Goal: Task Accomplishment & Management: Use online tool/utility

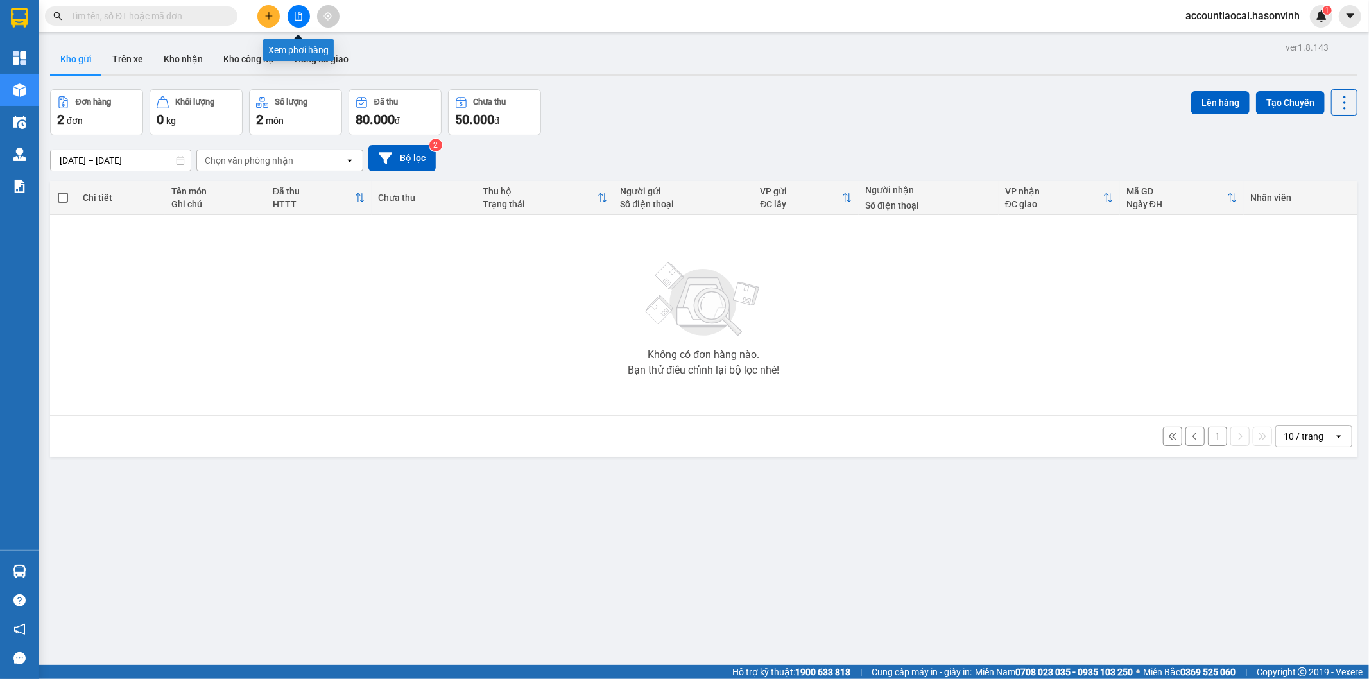
click at [298, 13] on icon "file-add" at bounding box center [298, 16] width 9 height 9
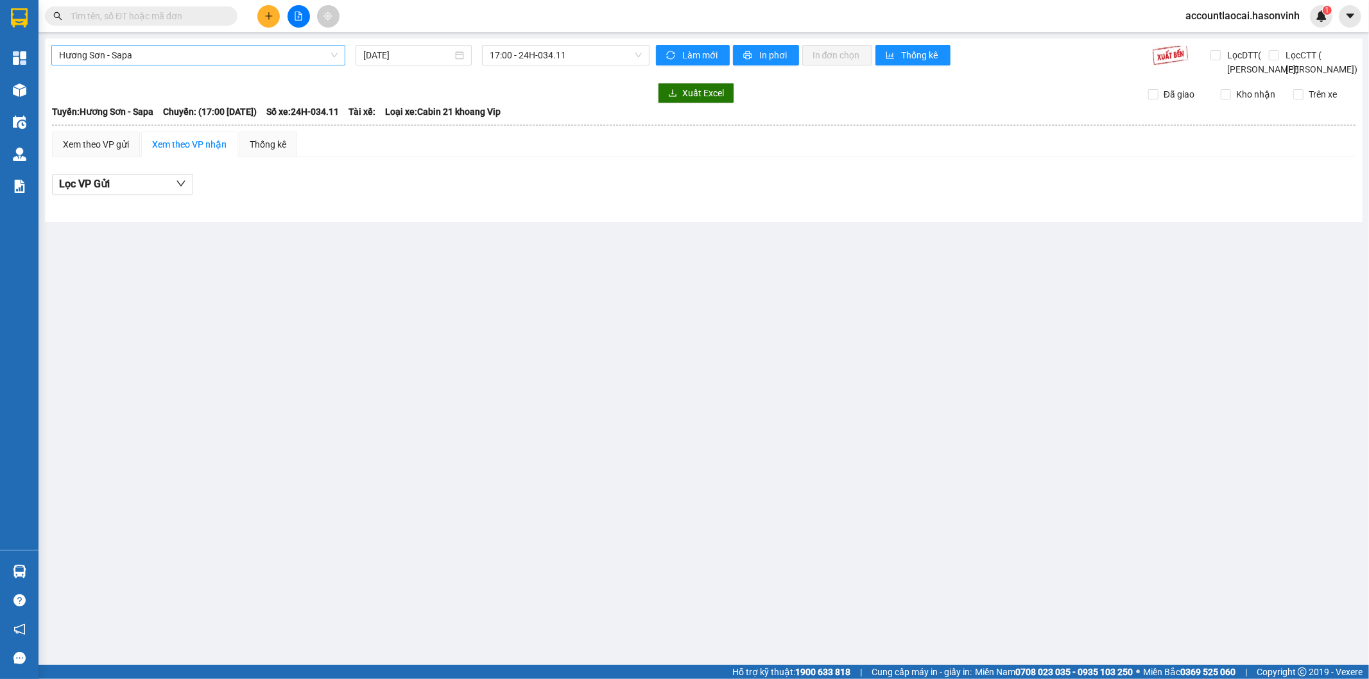
click at [94, 48] on span "Hương Sơn - Sapa" at bounding box center [198, 55] width 279 height 19
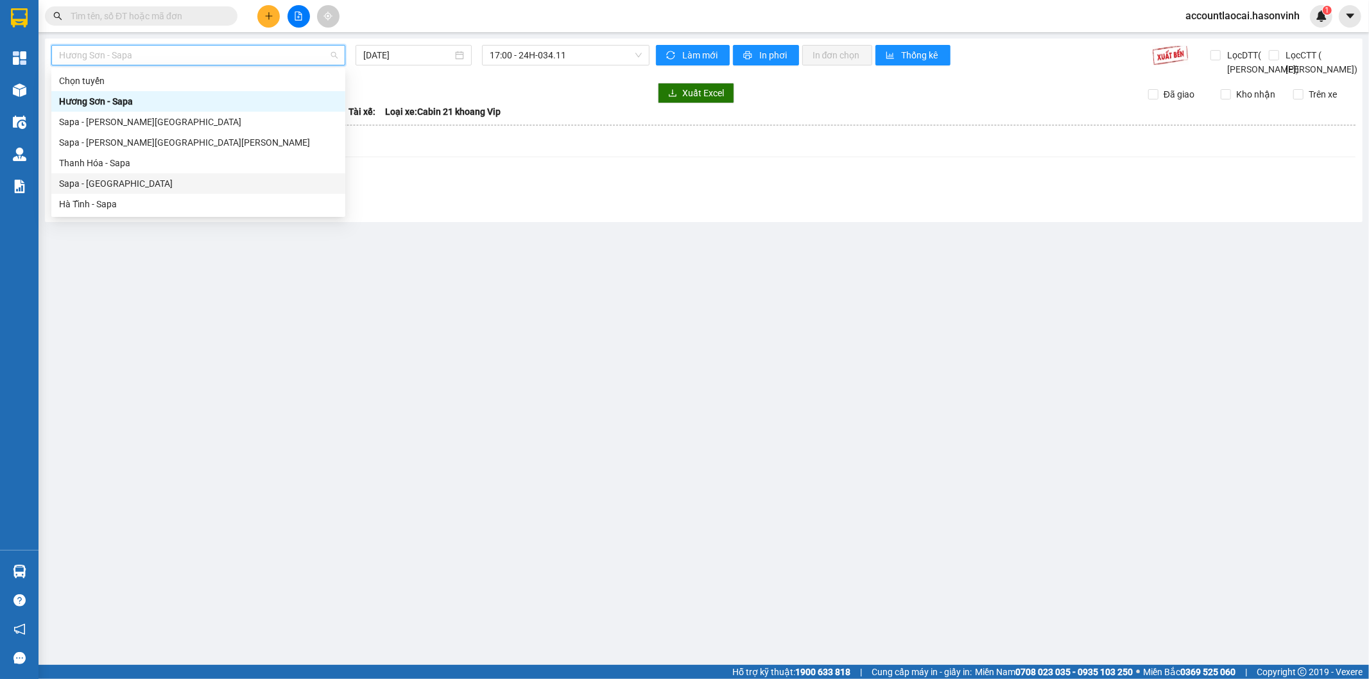
click at [73, 187] on div "Sapa - [GEOGRAPHIC_DATA]" at bounding box center [198, 184] width 279 height 14
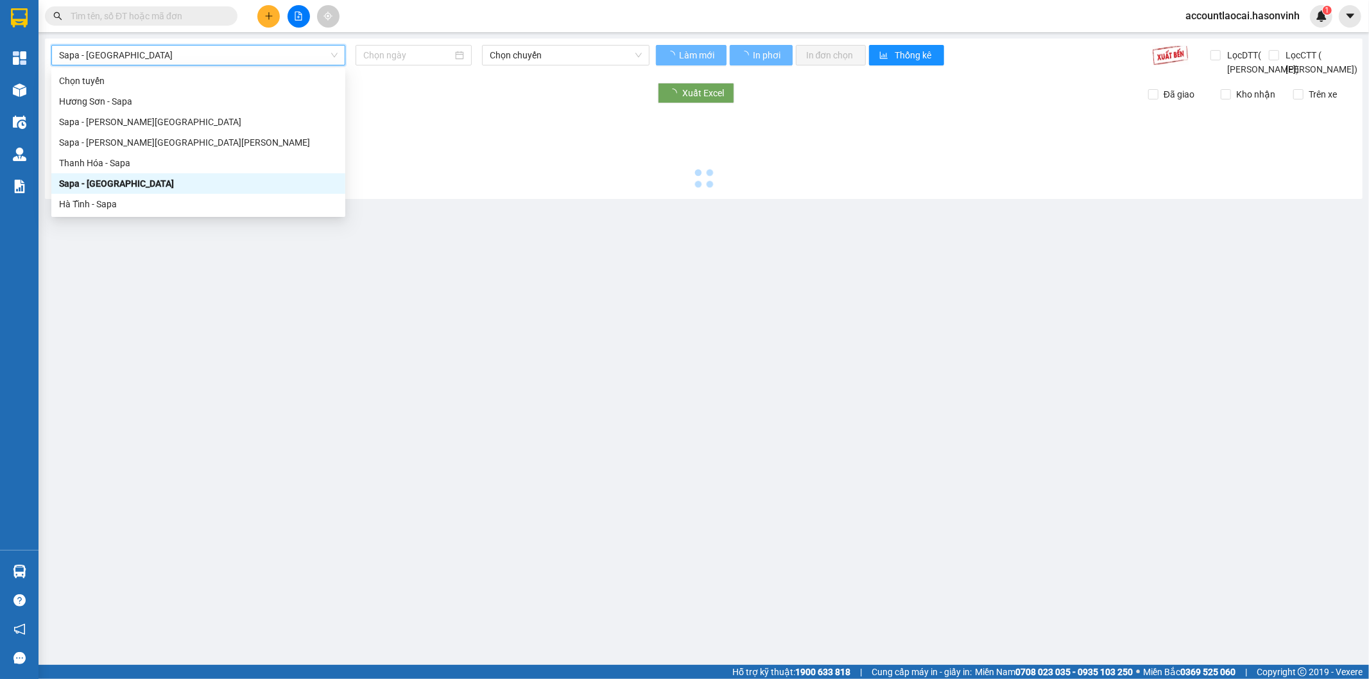
type input "[DATE]"
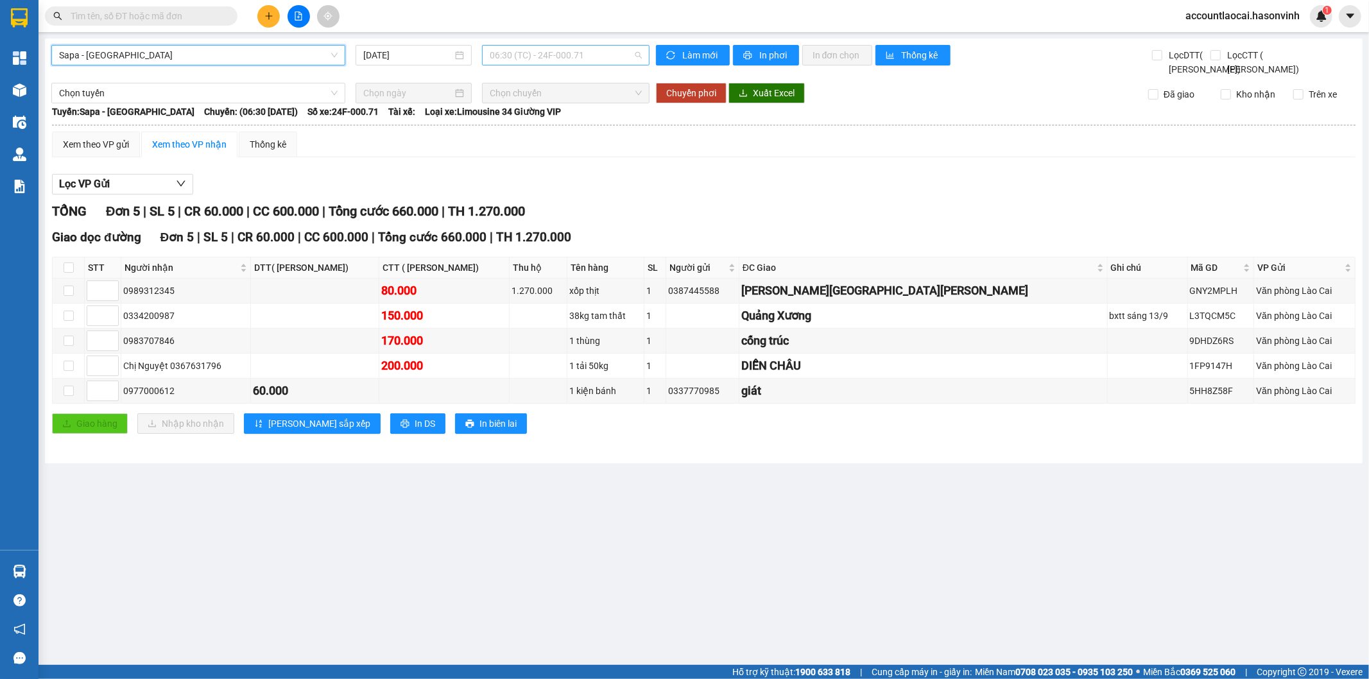
click at [564, 54] on span "06:30 (TC) - 24F-000.71" at bounding box center [566, 55] width 152 height 19
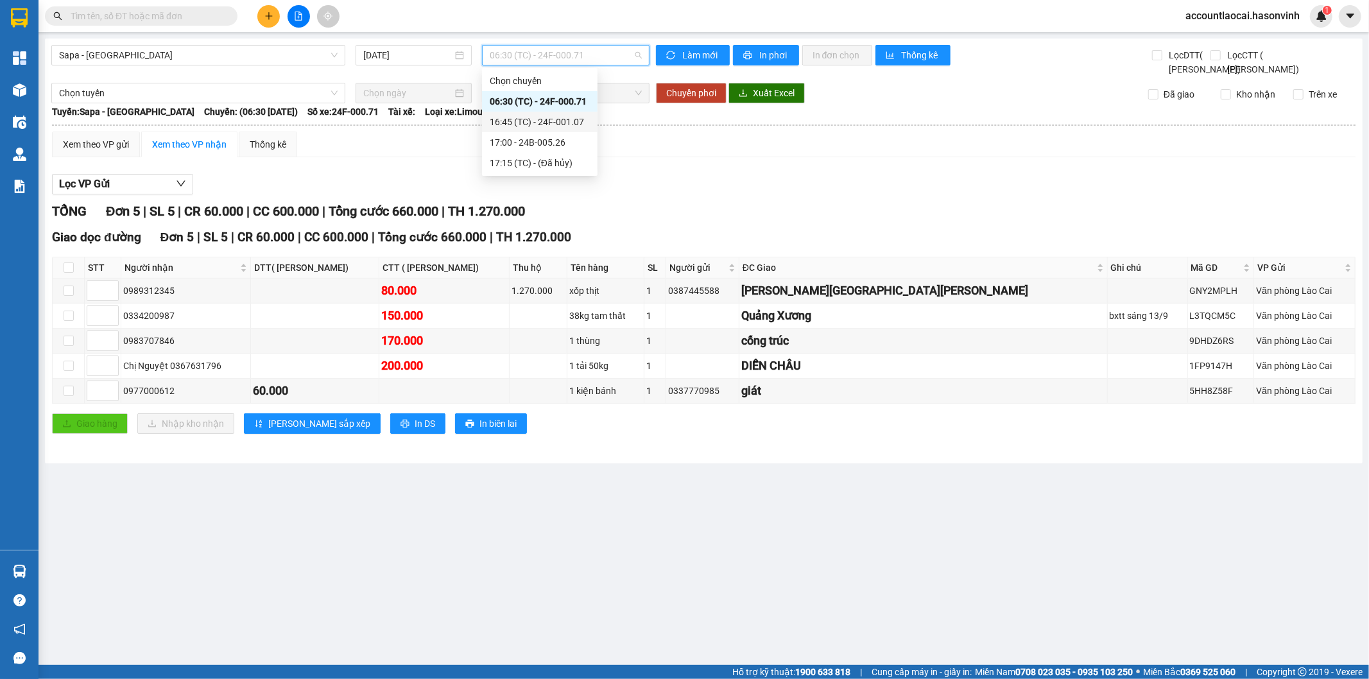
click at [553, 125] on div "16:45 (TC) - 24F-001.07" at bounding box center [540, 122] width 100 height 14
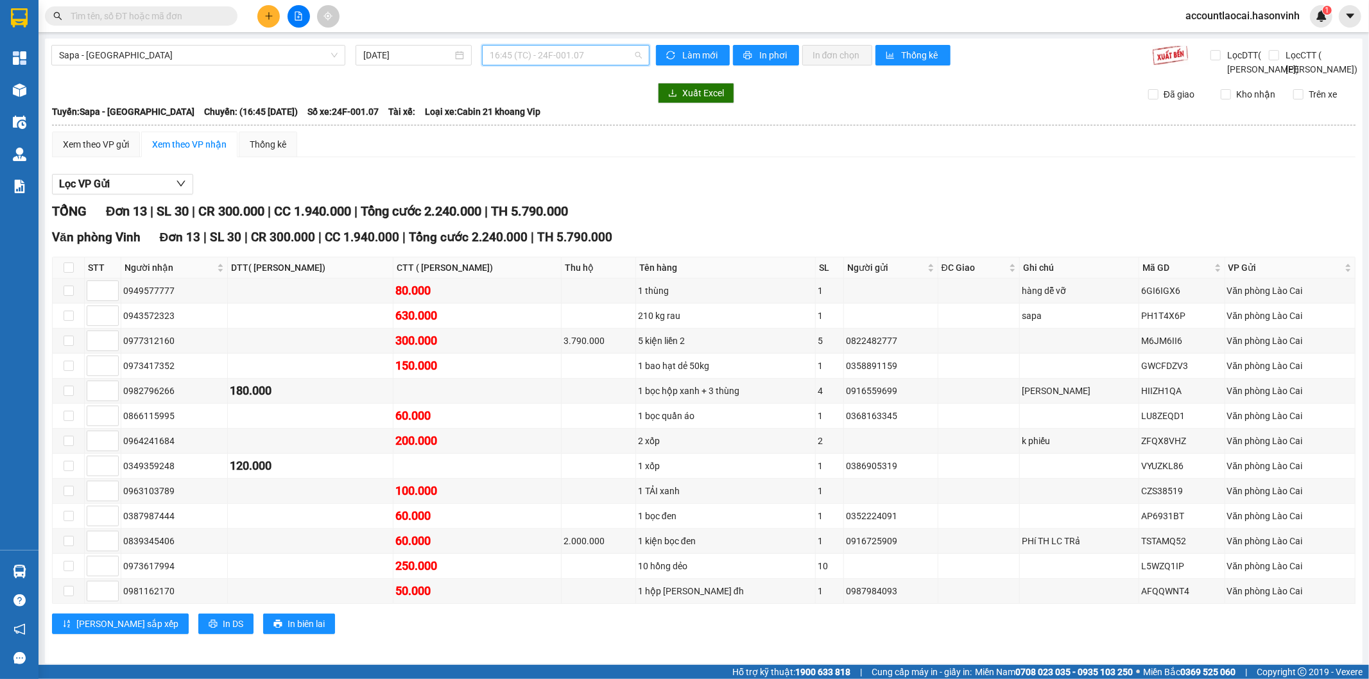
click at [544, 56] on span "16:45 (TC) - 24F-001.07" at bounding box center [566, 55] width 152 height 19
click at [526, 144] on div "17:00 - 24B-005.26" at bounding box center [536, 142] width 100 height 14
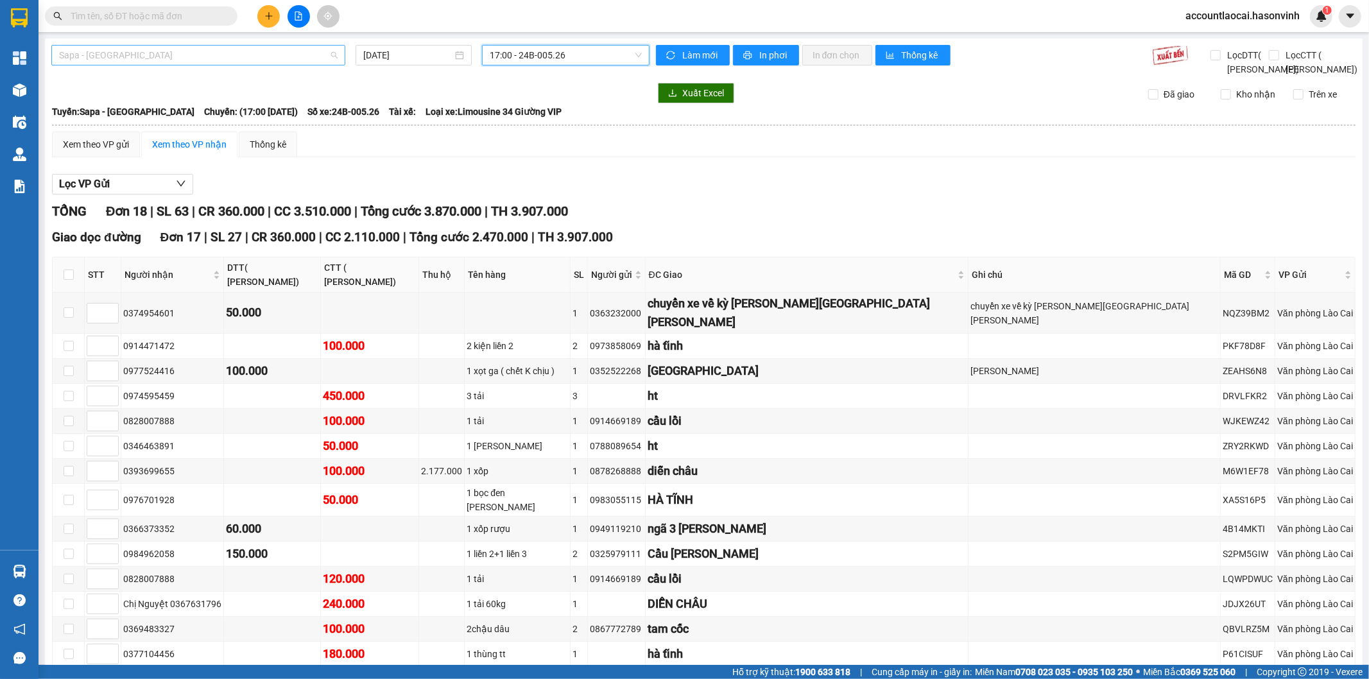
click at [258, 61] on span "Sapa - [GEOGRAPHIC_DATA]" at bounding box center [198, 55] width 279 height 19
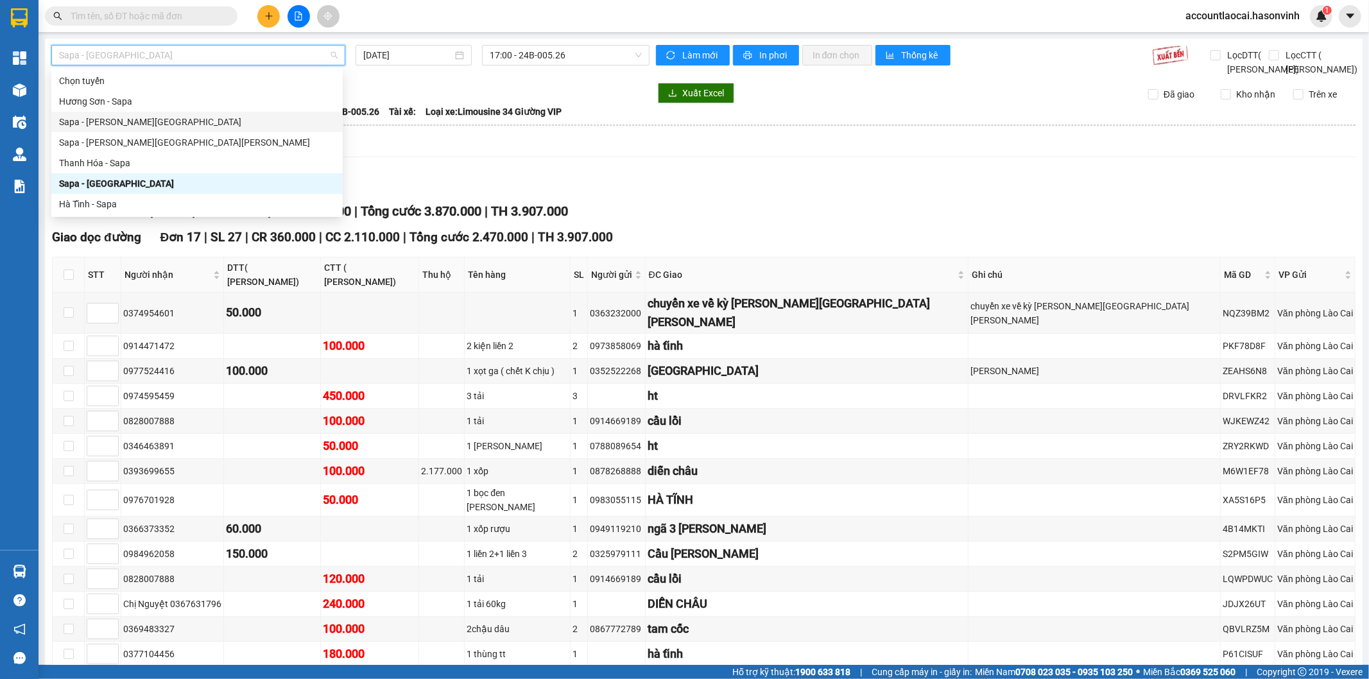
click at [84, 126] on div "Sapa - [PERSON_NAME][GEOGRAPHIC_DATA]" at bounding box center [197, 122] width 276 height 14
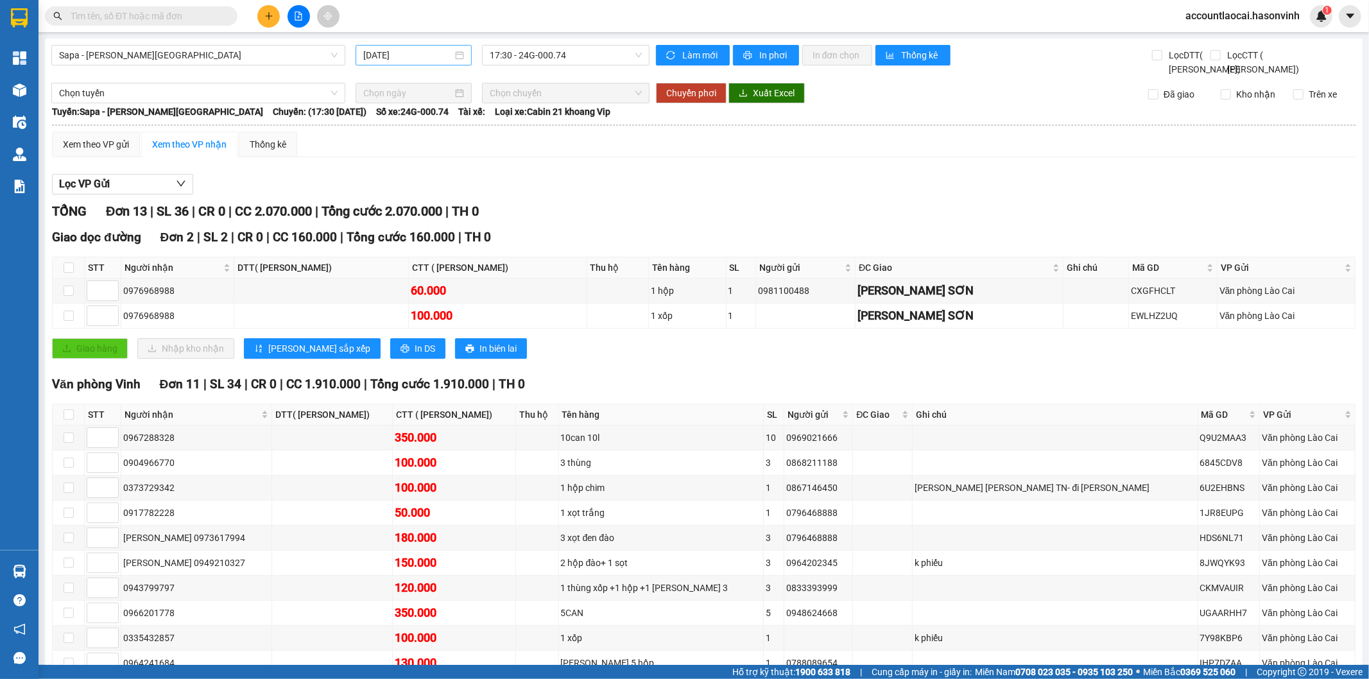
drag, startPoint x: 431, startPoint y: 46, endPoint x: 419, endPoint y: 65, distance: 22.8
click at [431, 50] on div "[DATE]" at bounding box center [414, 55] width 116 height 21
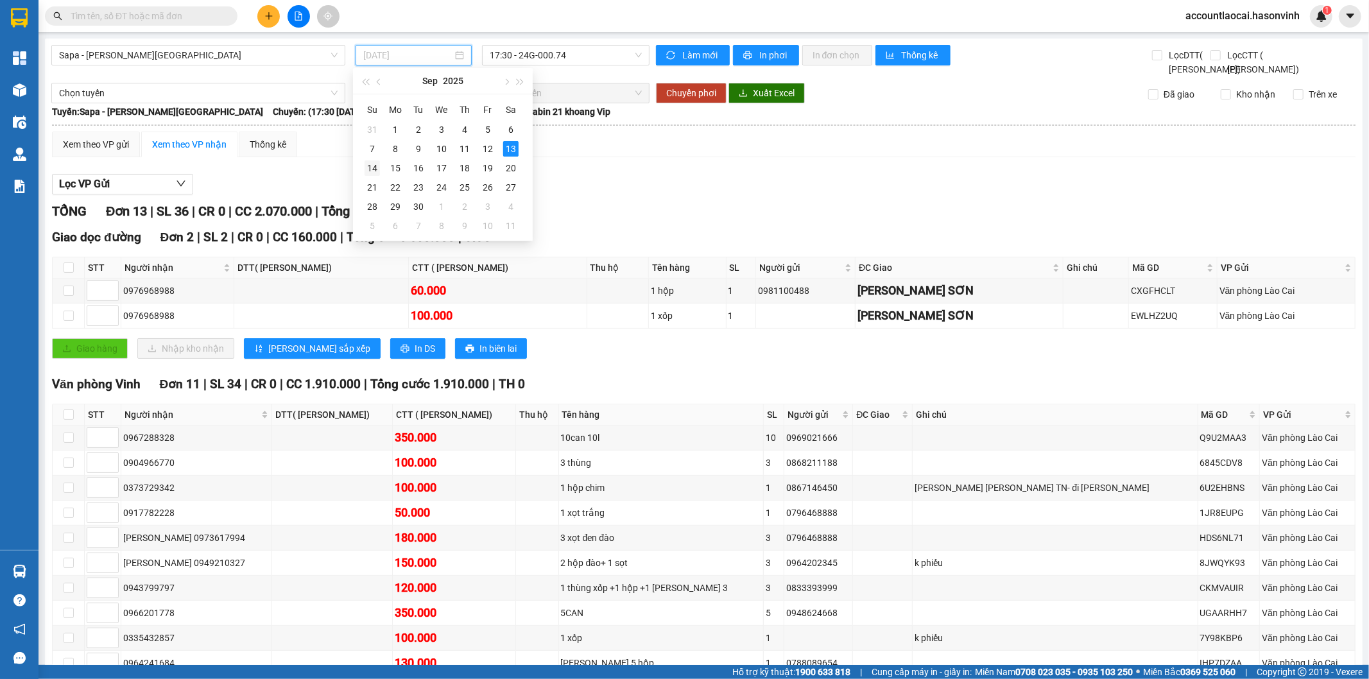
click at [373, 166] on div "14" at bounding box center [372, 167] width 15 height 15
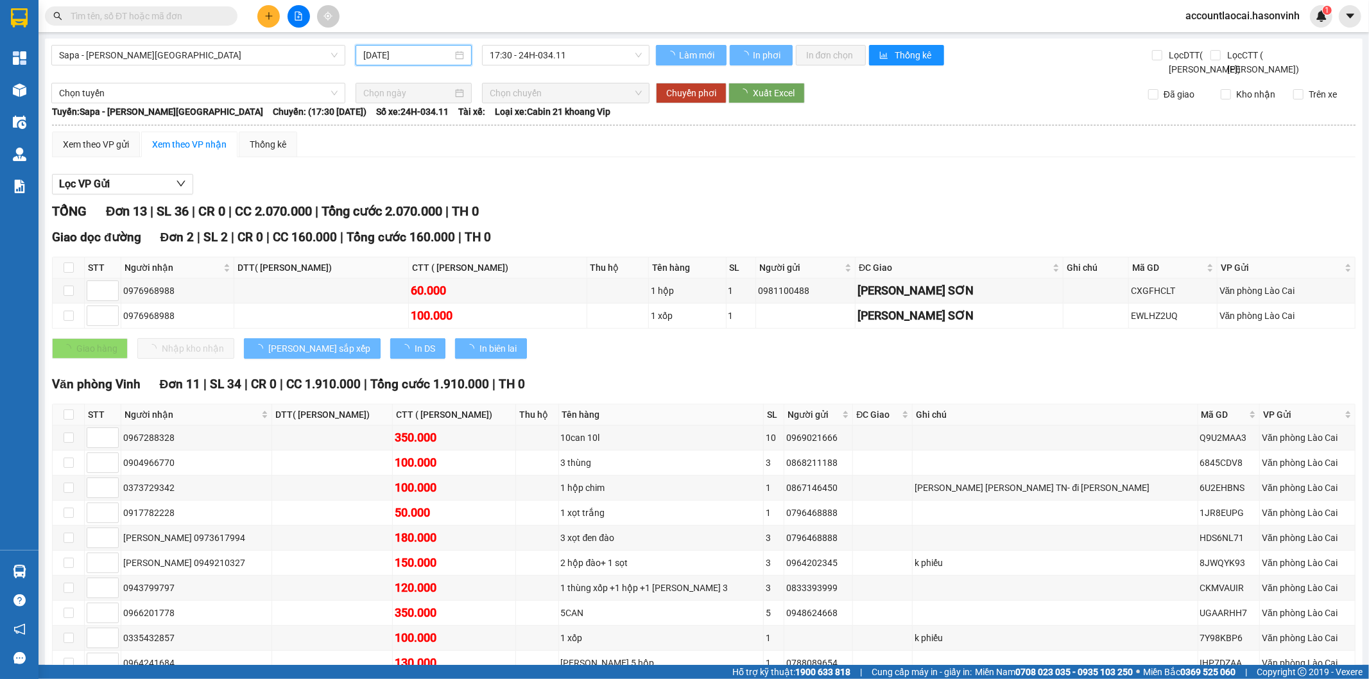
type input "[DATE]"
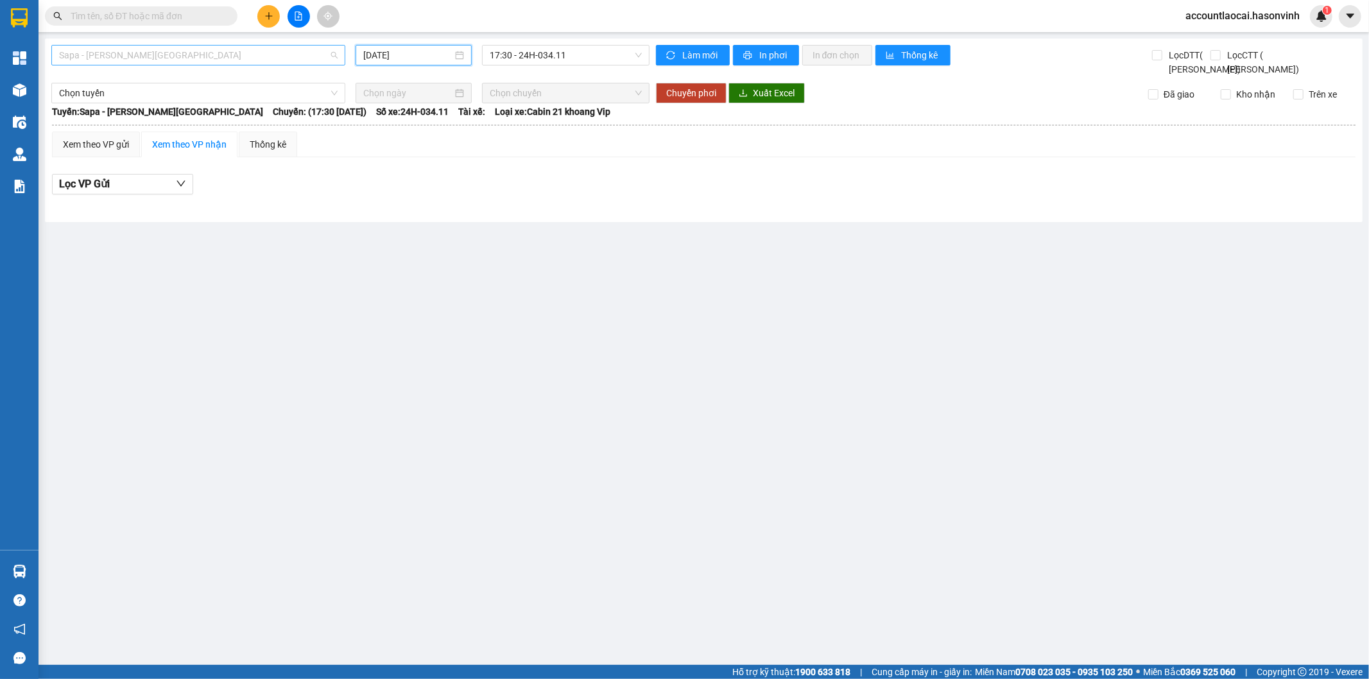
click at [110, 60] on span "Sapa - [PERSON_NAME][GEOGRAPHIC_DATA]" at bounding box center [198, 55] width 279 height 19
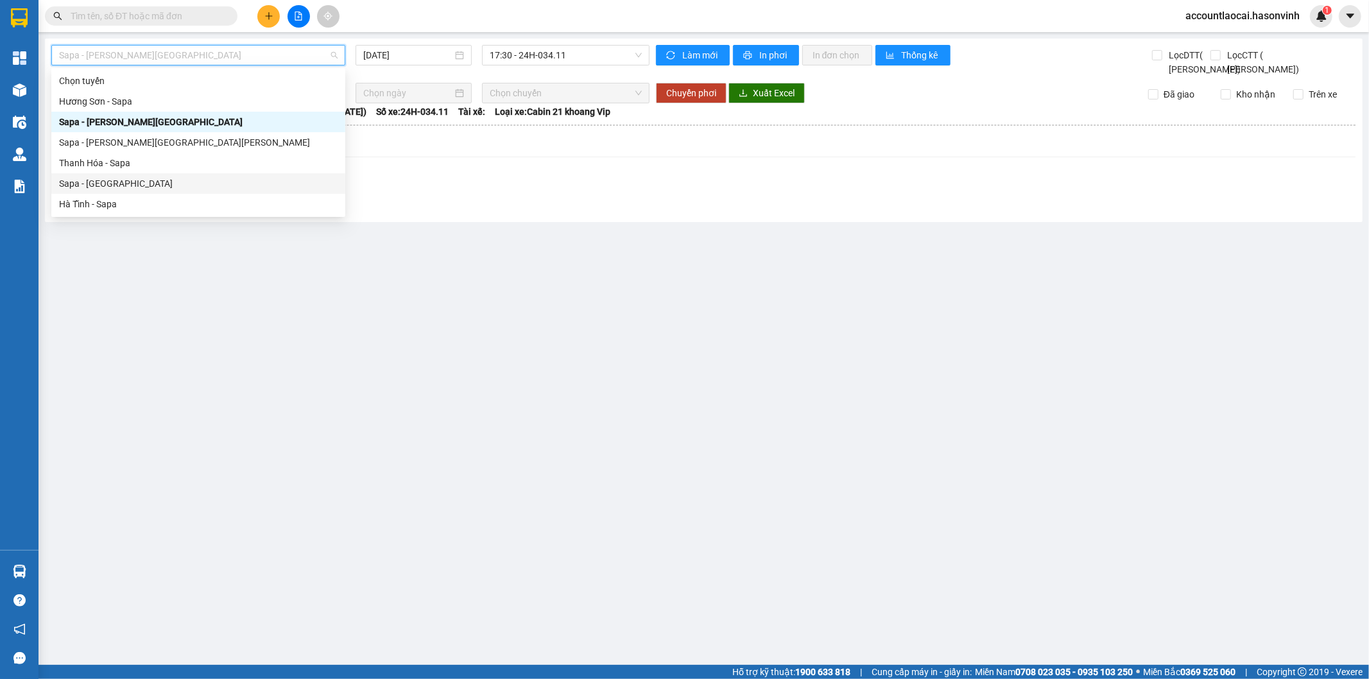
click at [74, 184] on div "Sapa - [GEOGRAPHIC_DATA]" at bounding box center [198, 184] width 279 height 14
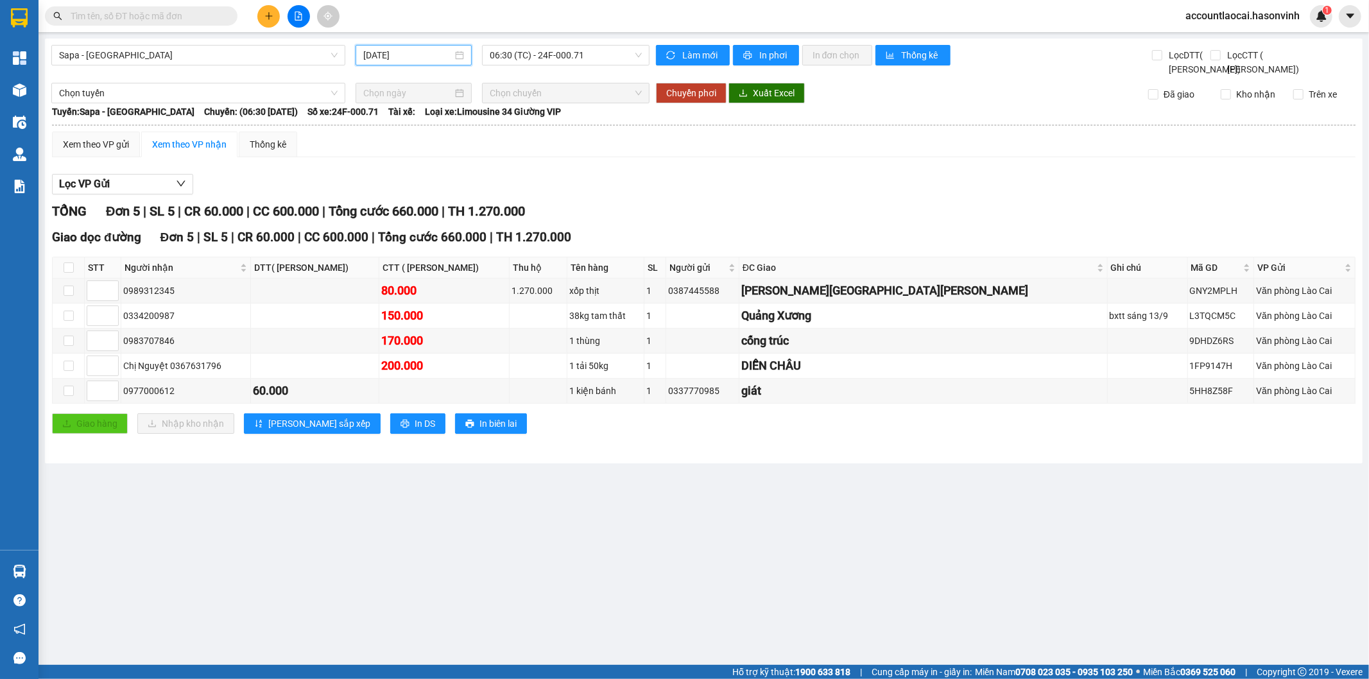
click at [442, 55] on input "[DATE]" at bounding box center [407, 55] width 89 height 14
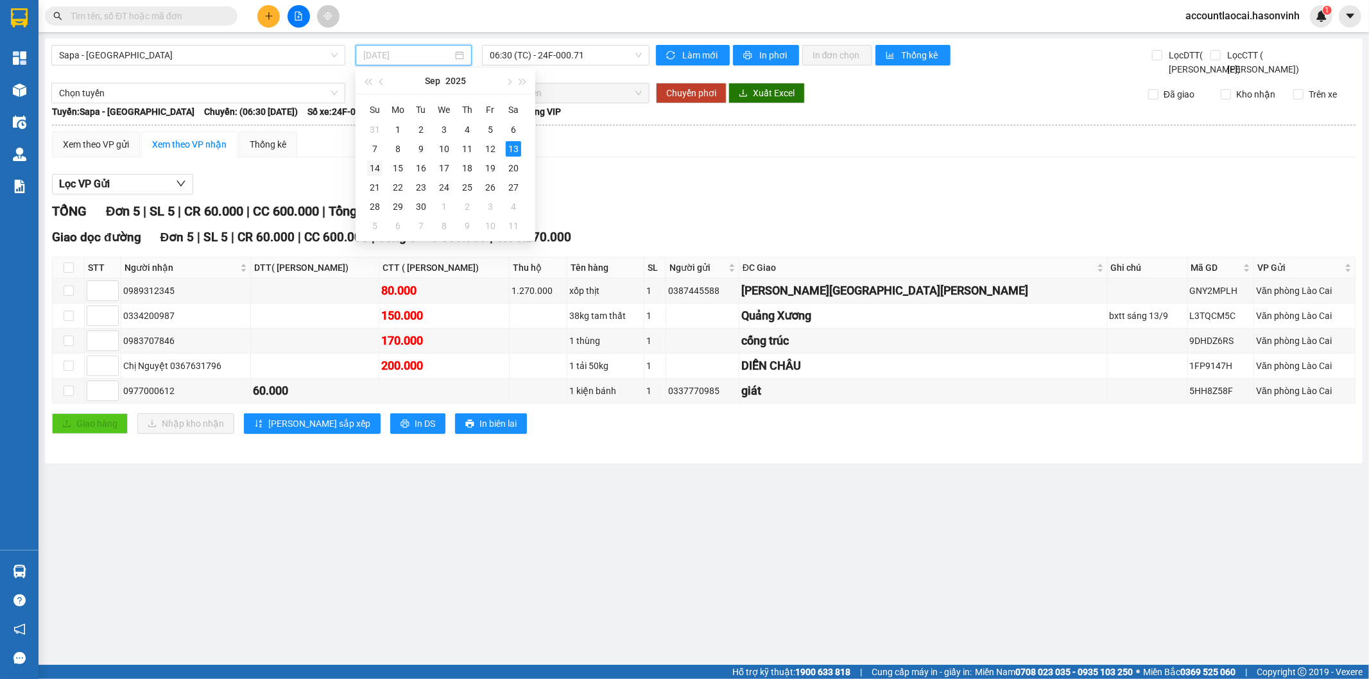
click at [370, 167] on div "14" at bounding box center [374, 167] width 15 height 15
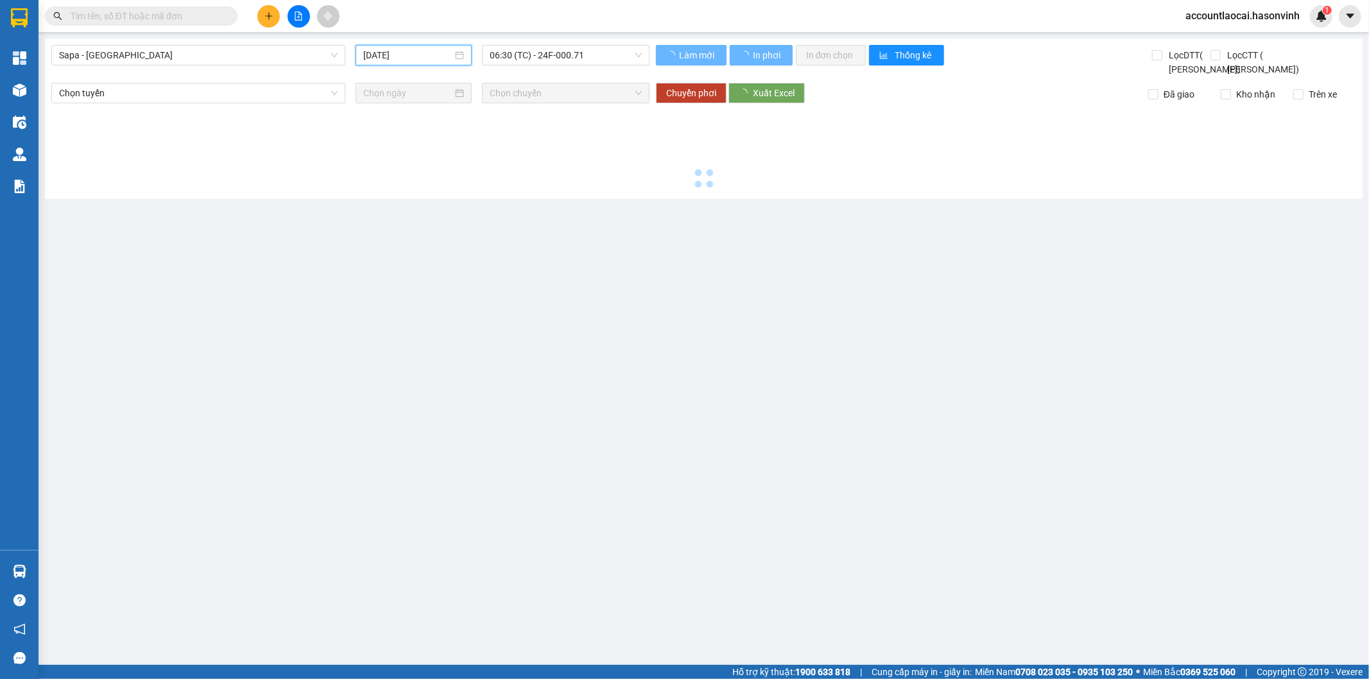
type input "[DATE]"
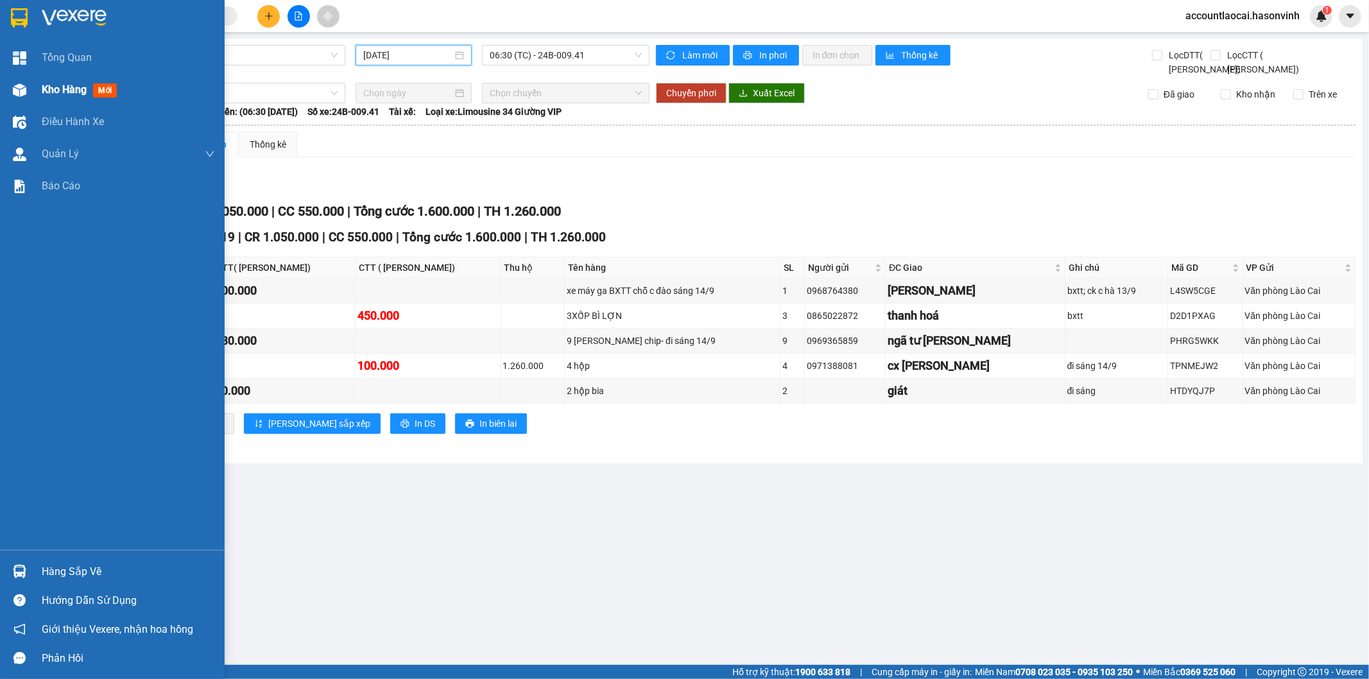
click at [60, 95] on span "Kho hàng" at bounding box center [64, 89] width 45 height 12
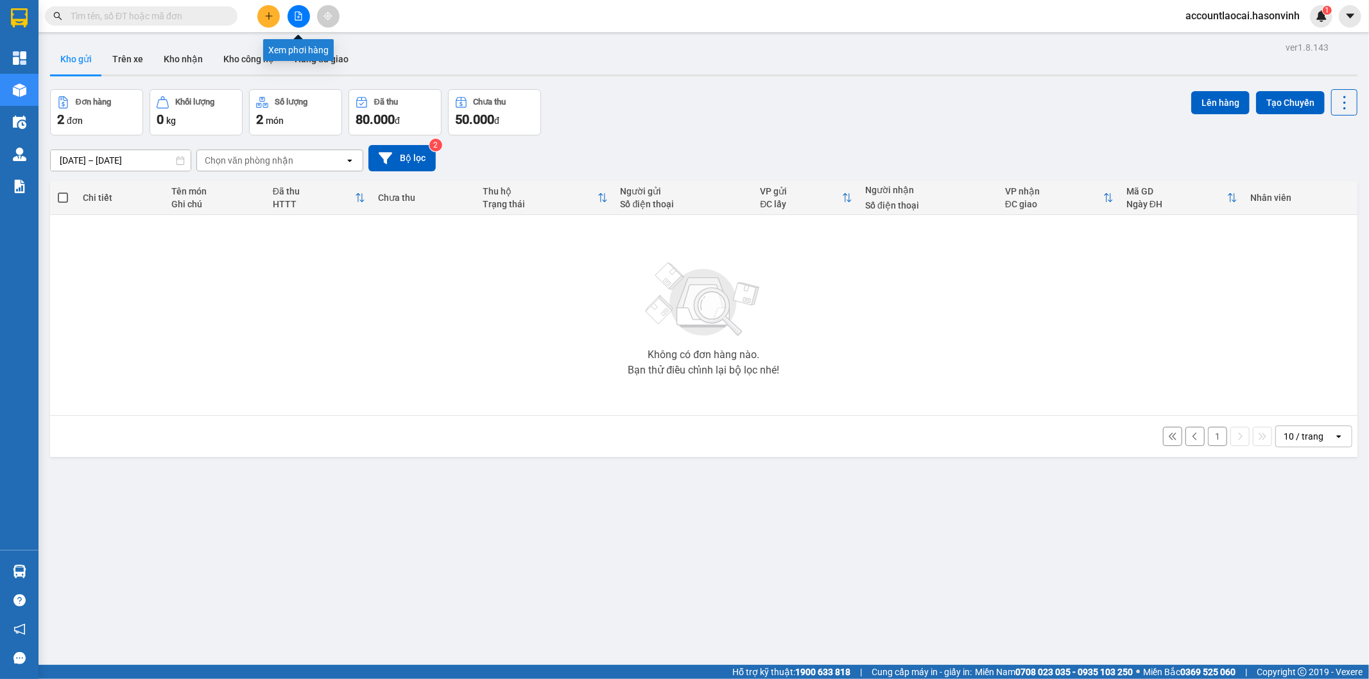
click at [302, 13] on icon "file-add" at bounding box center [298, 16] width 9 height 9
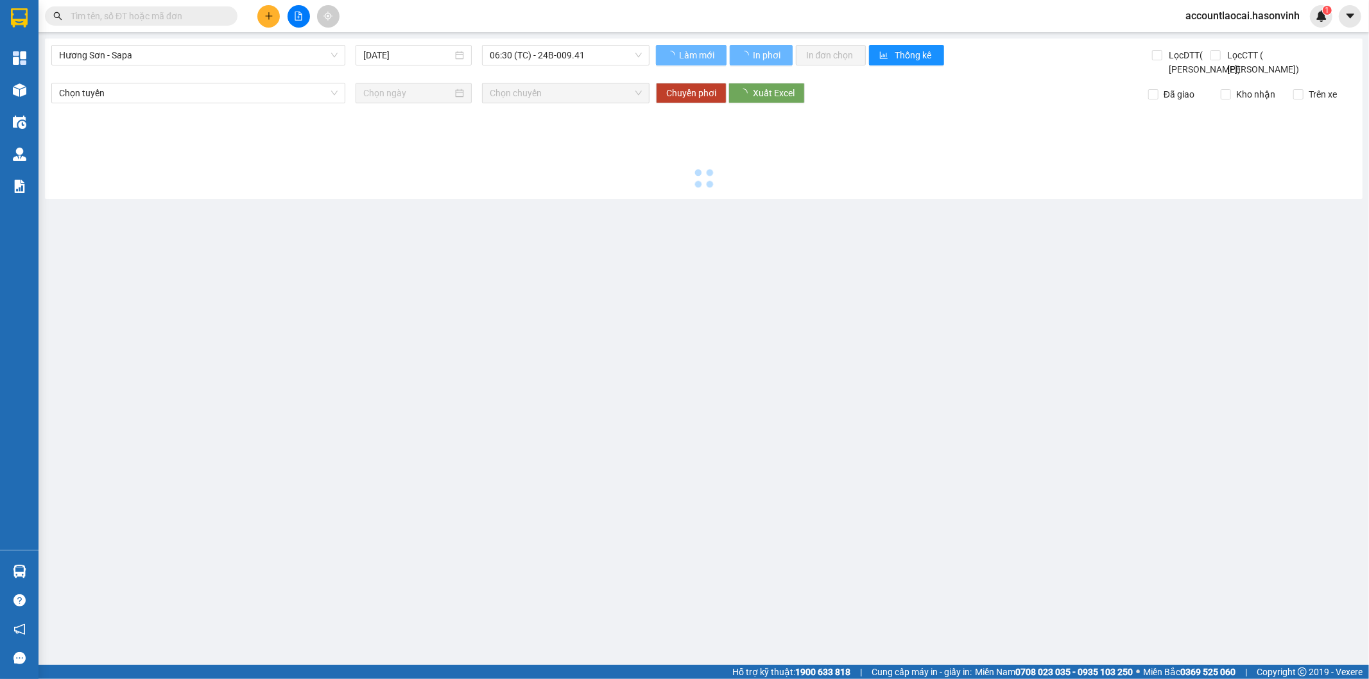
type input "[DATE]"
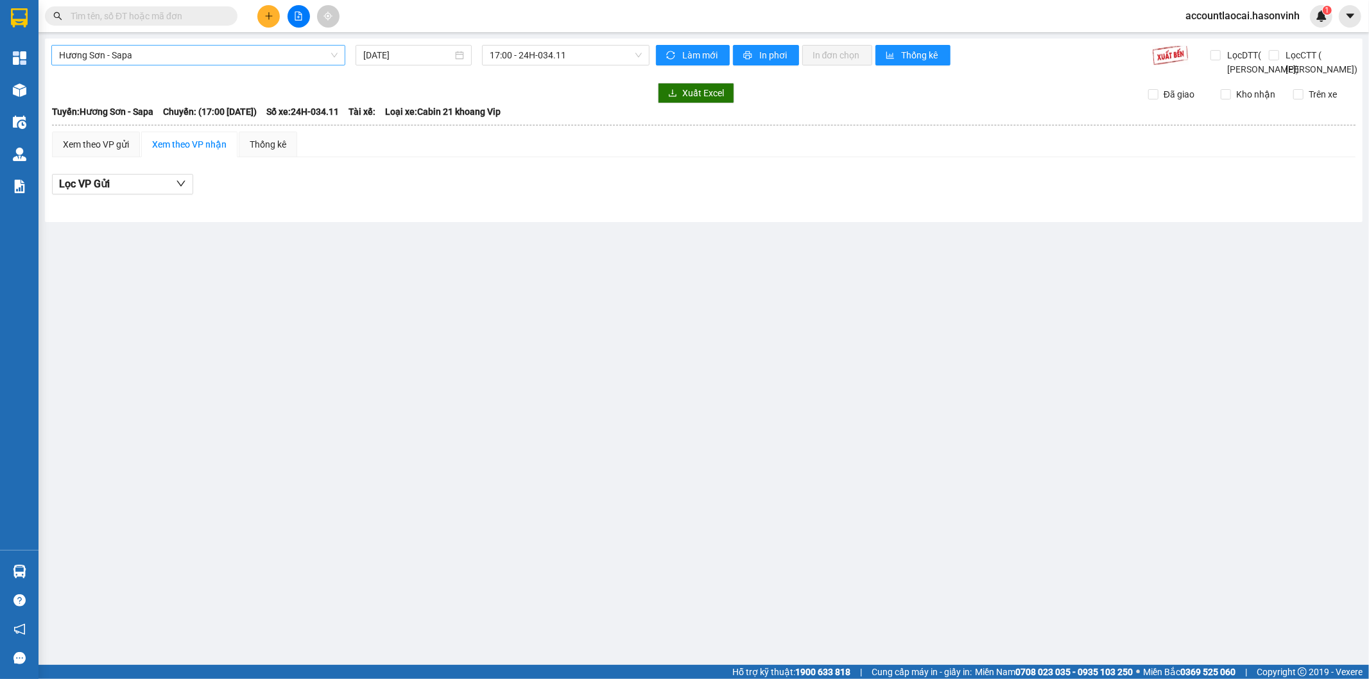
click at [148, 58] on span "Hương Sơn - Sapa" at bounding box center [198, 55] width 279 height 19
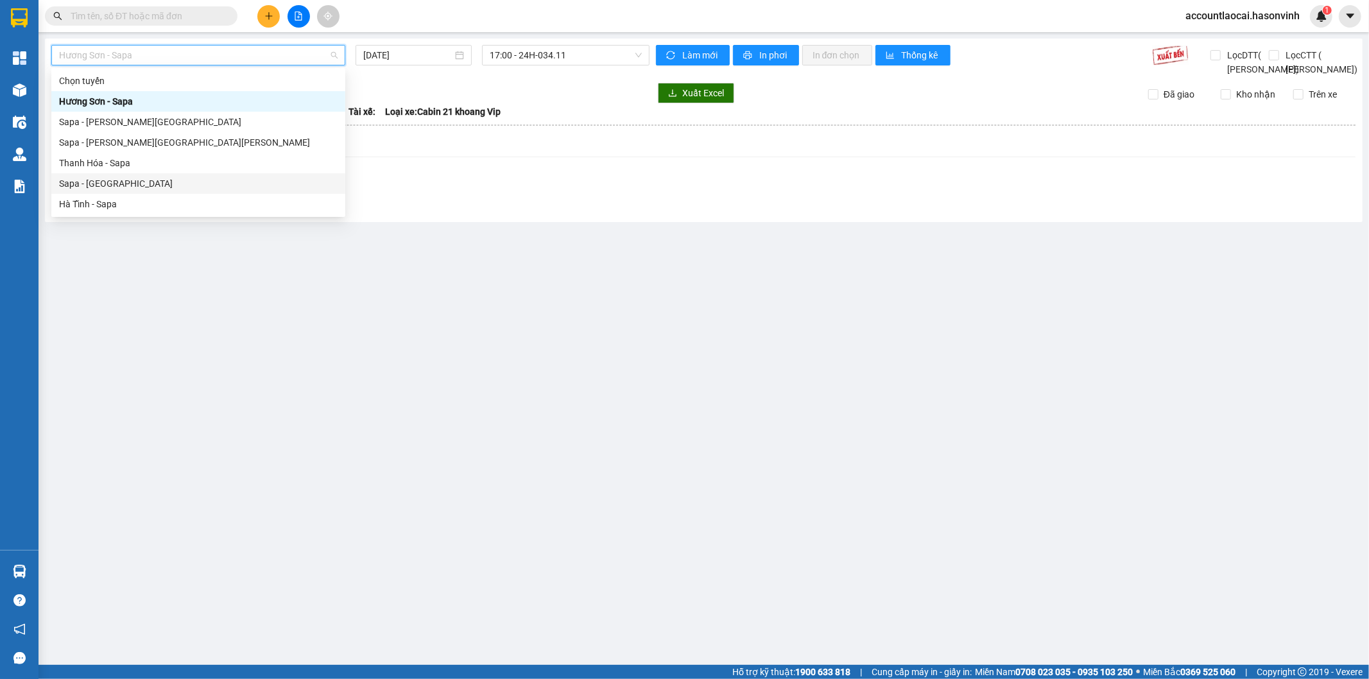
click at [87, 183] on div "Sapa - [GEOGRAPHIC_DATA]" at bounding box center [198, 184] width 279 height 14
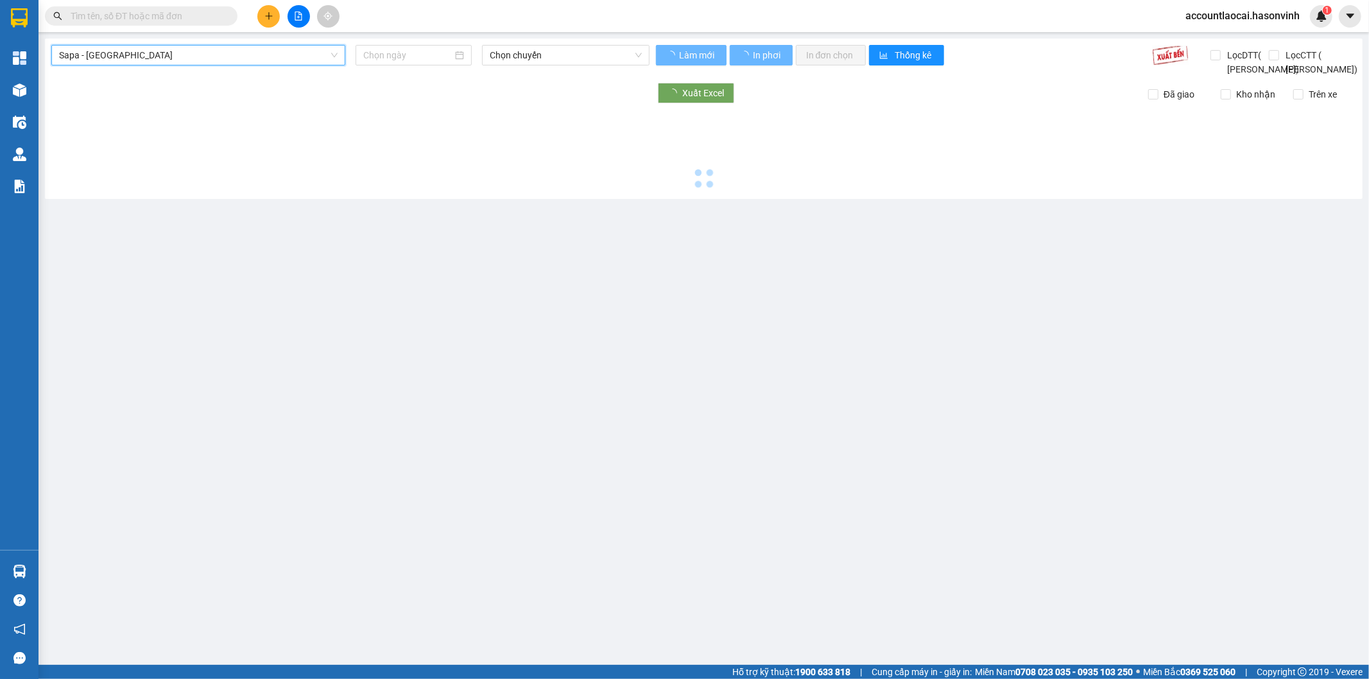
type input "[DATE]"
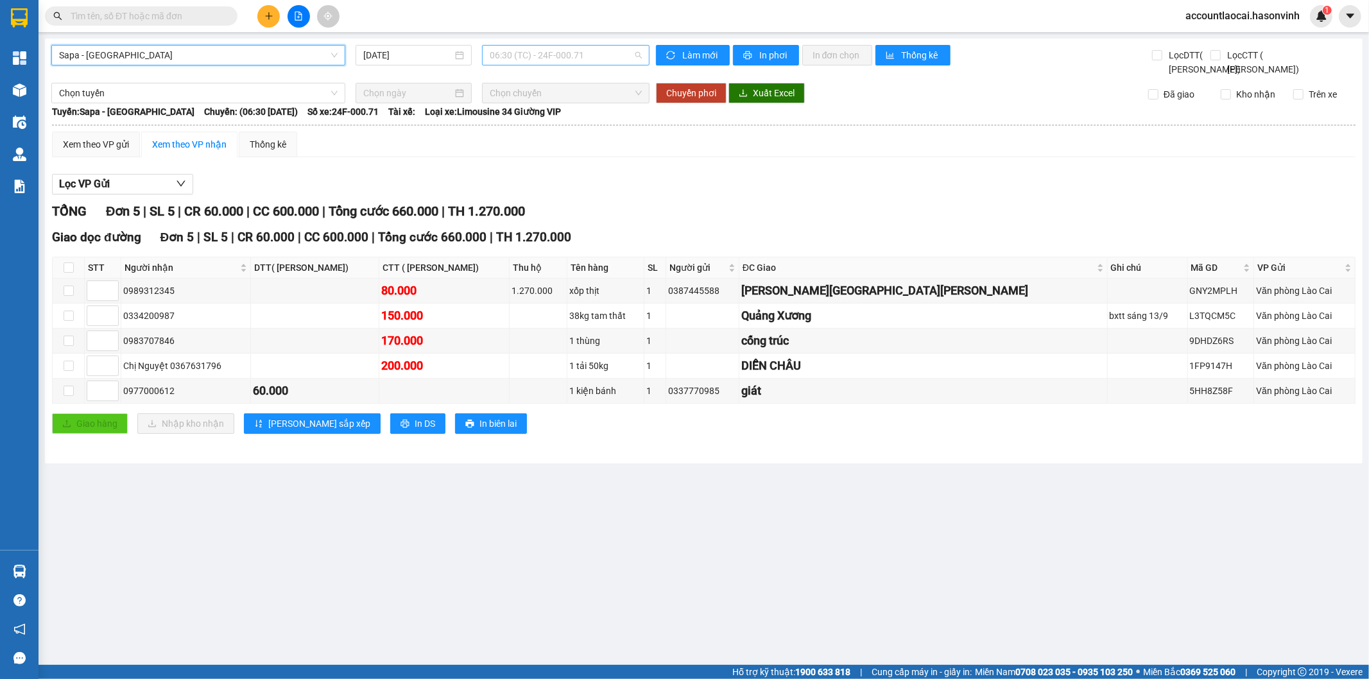
click at [522, 53] on span "06:30 (TC) - 24F-000.71" at bounding box center [566, 55] width 152 height 19
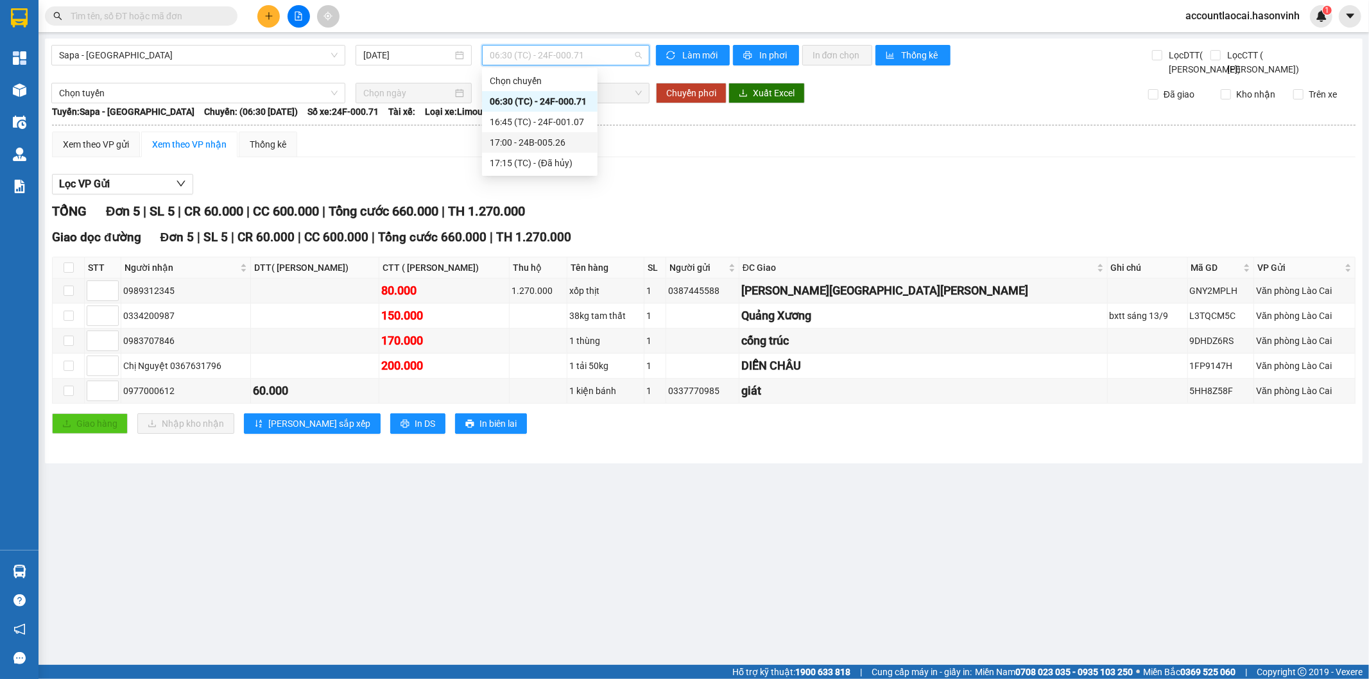
click at [522, 150] on div "17:00 - 24B-005.26" at bounding box center [540, 142] width 116 height 21
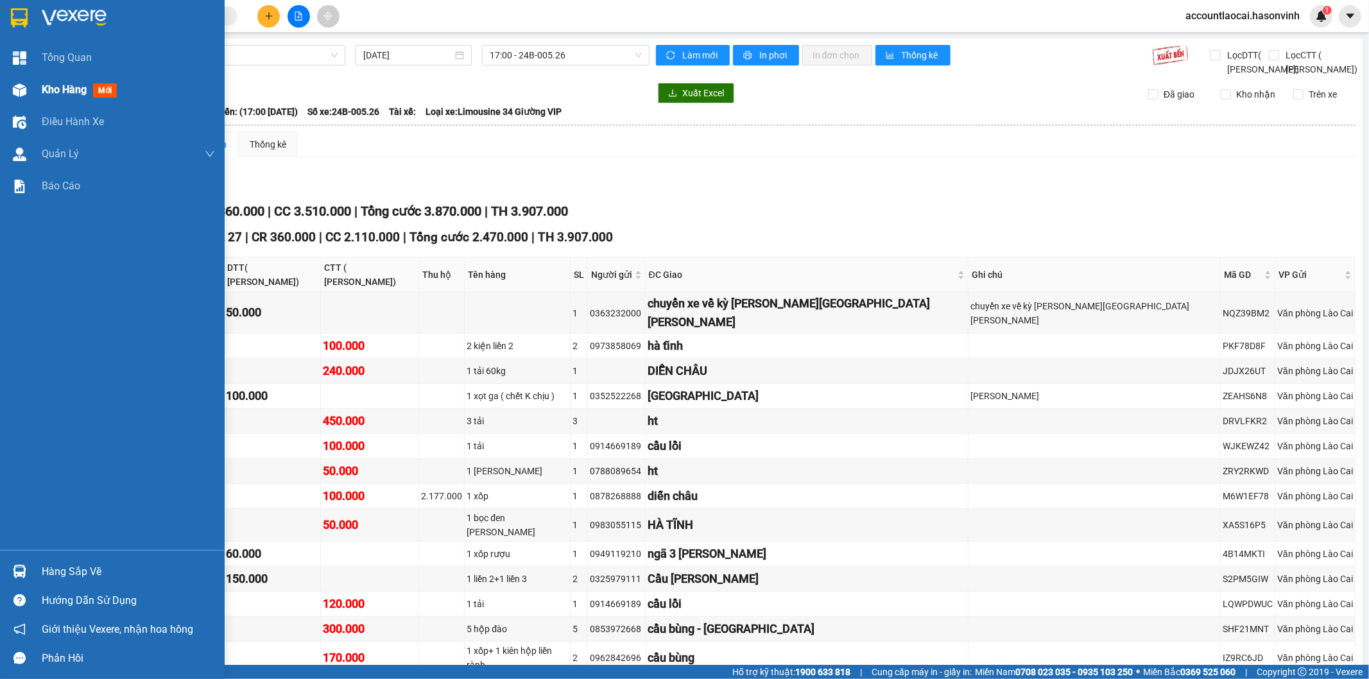
click at [51, 93] on span "Kho hàng" at bounding box center [64, 89] width 45 height 12
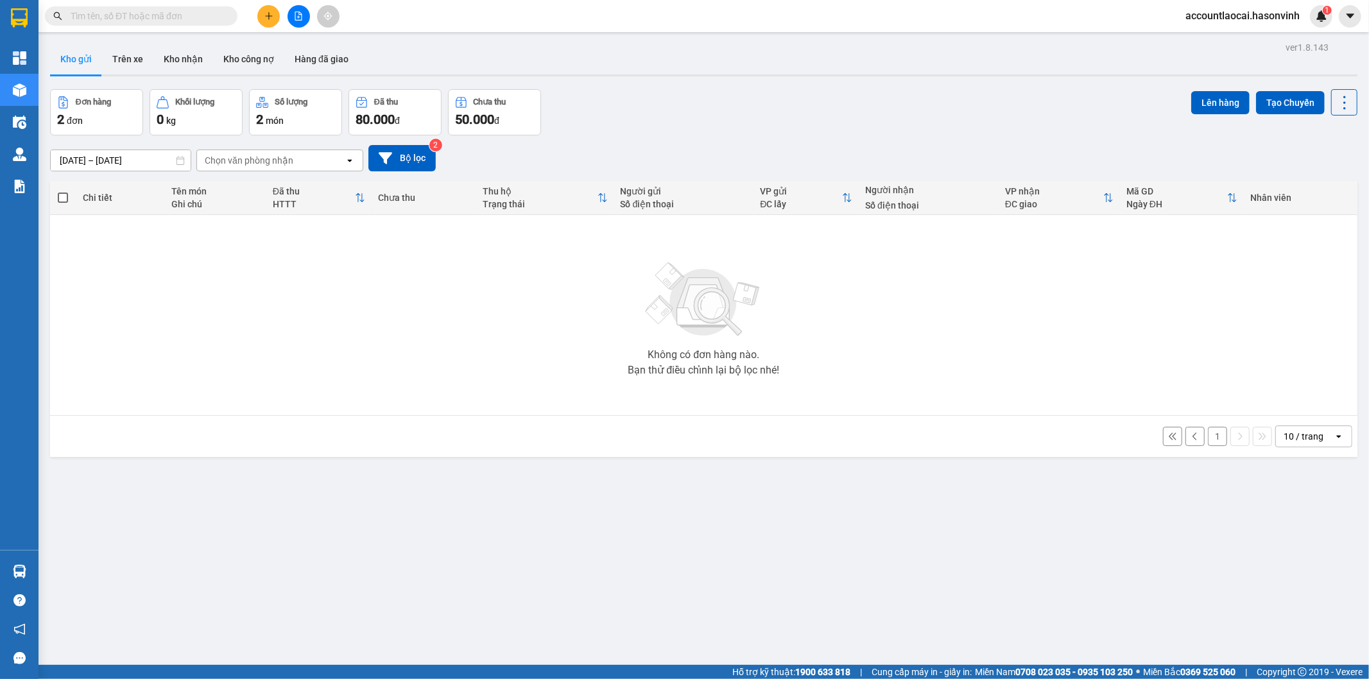
click at [1208, 433] on button "1" at bounding box center [1217, 436] width 19 height 19
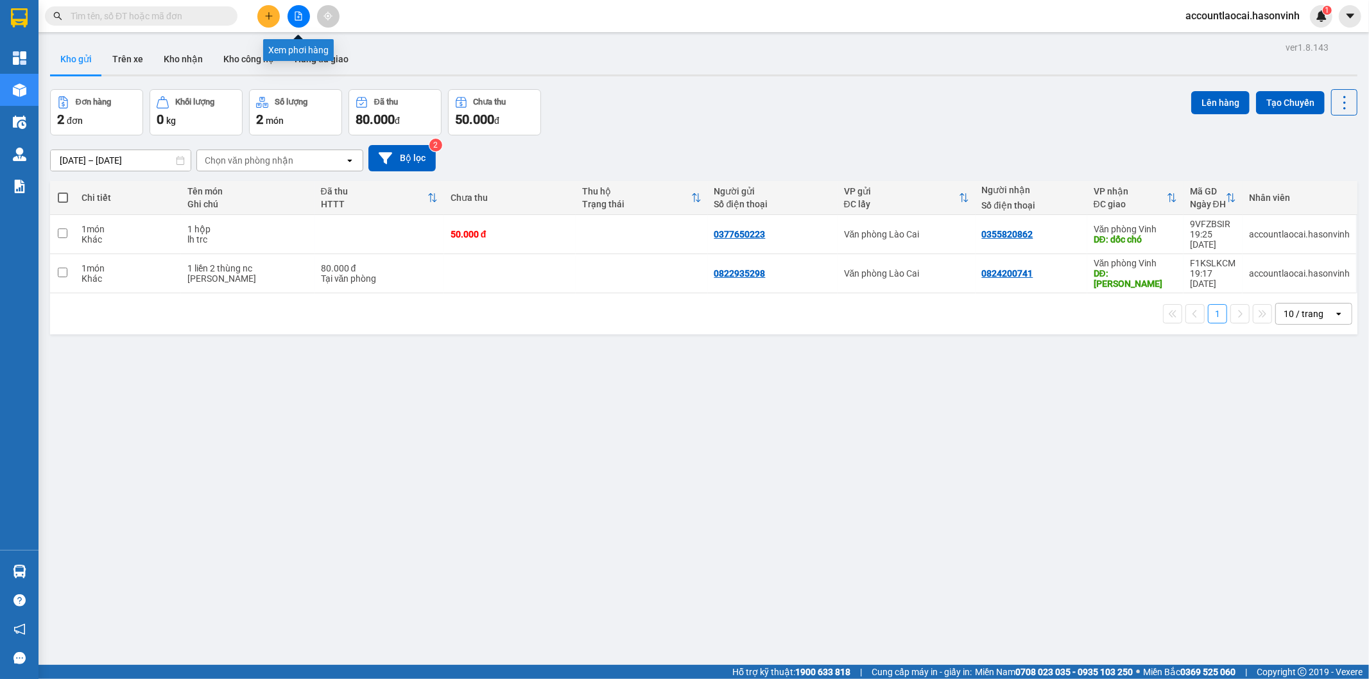
click at [299, 15] on icon "file-add" at bounding box center [298, 16] width 9 height 9
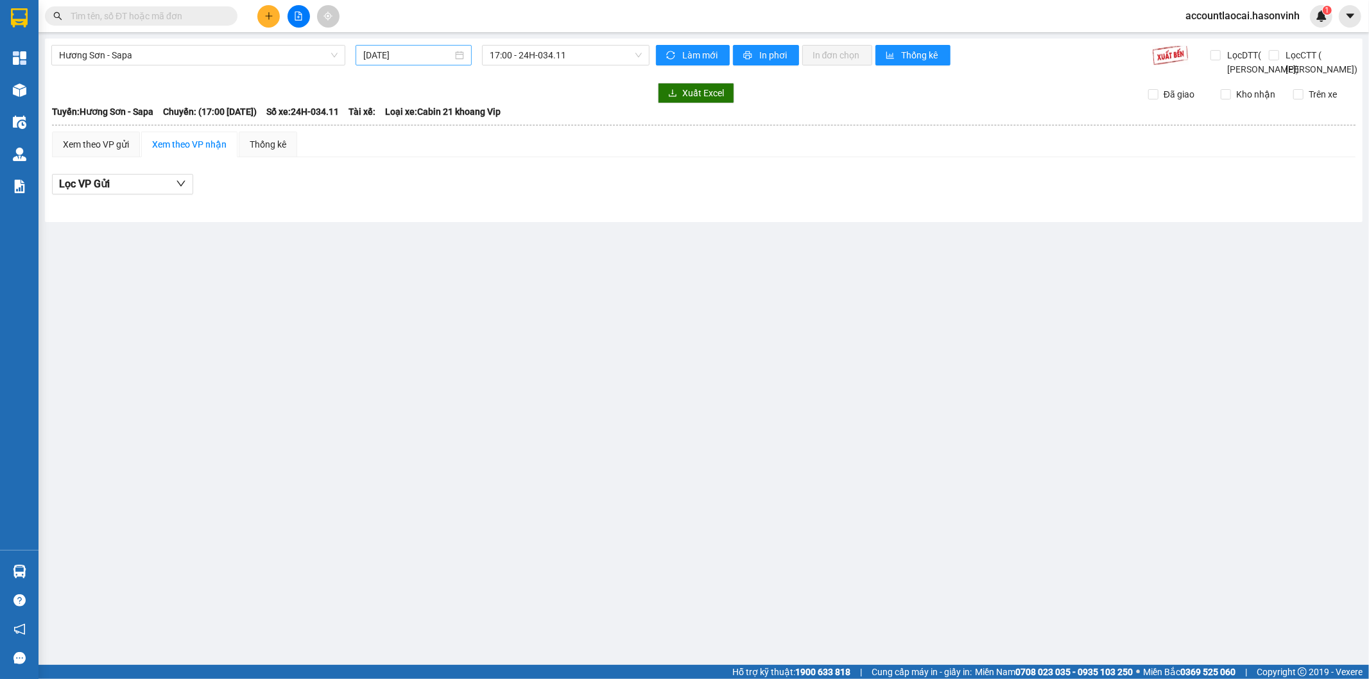
click at [415, 56] on input "[DATE]" at bounding box center [407, 55] width 89 height 14
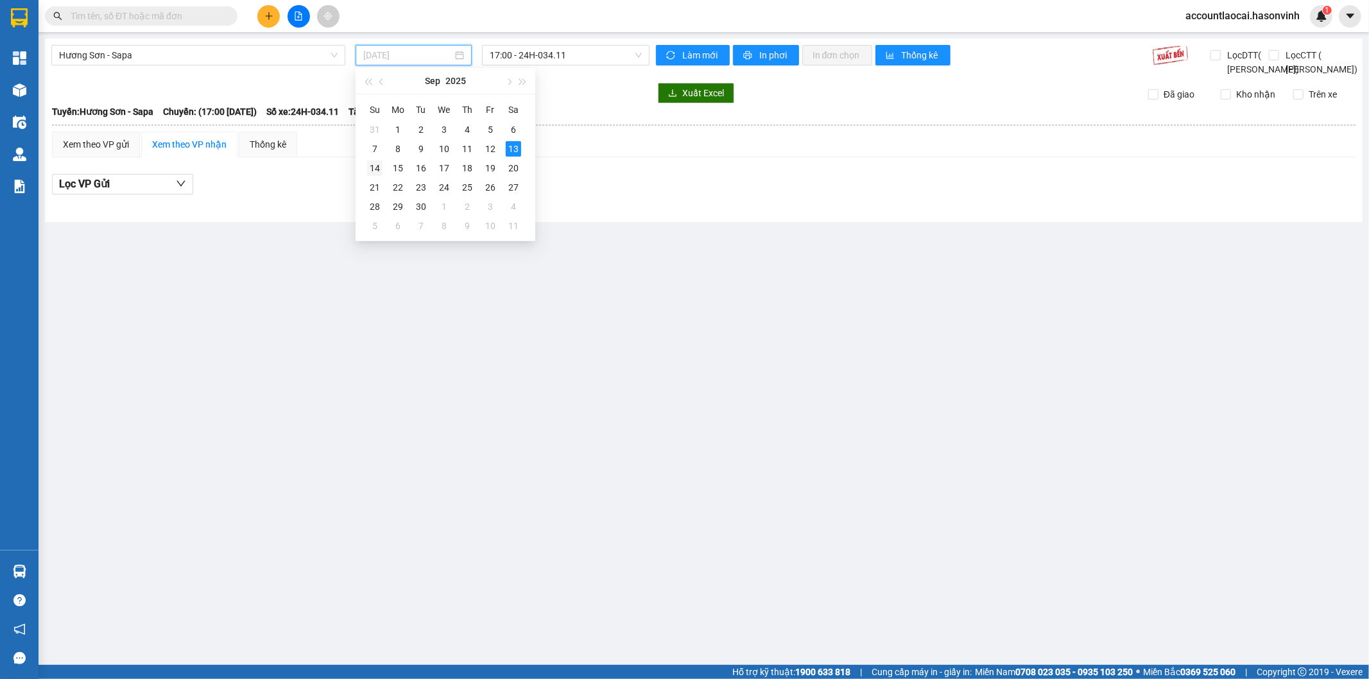
click at [372, 170] on div "14" at bounding box center [374, 167] width 15 height 15
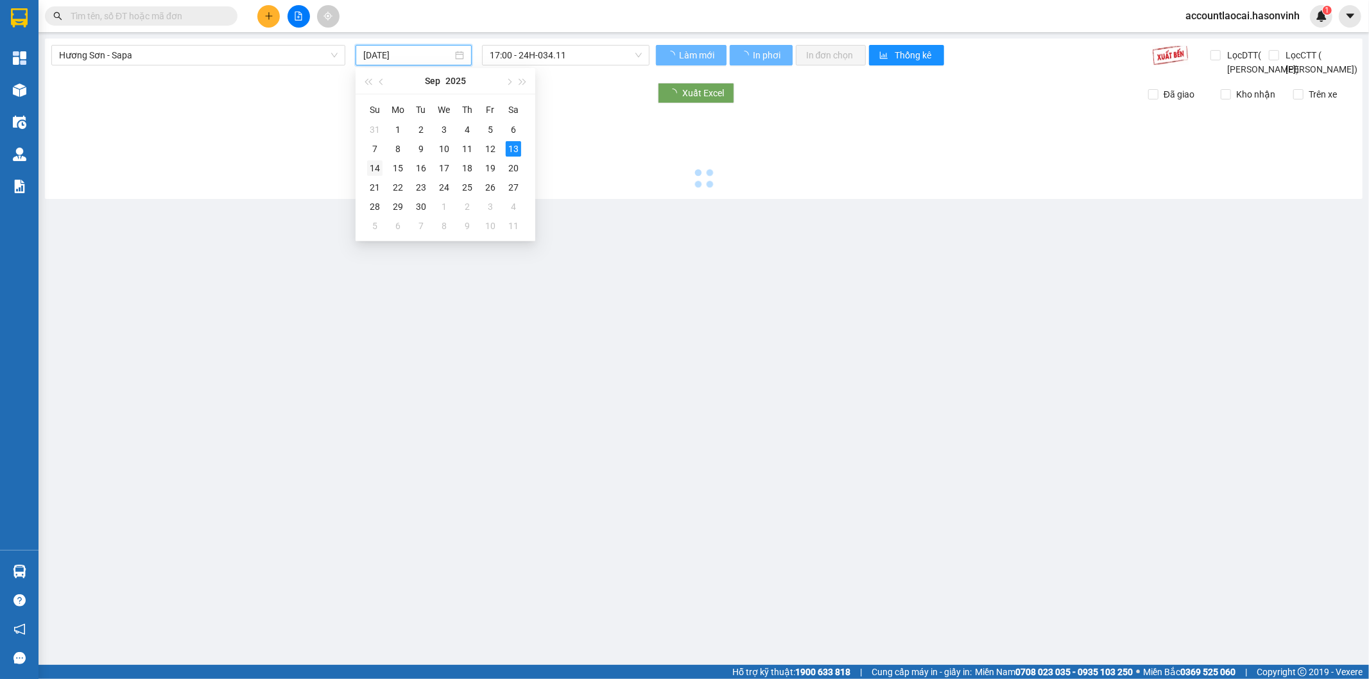
type input "[DATE]"
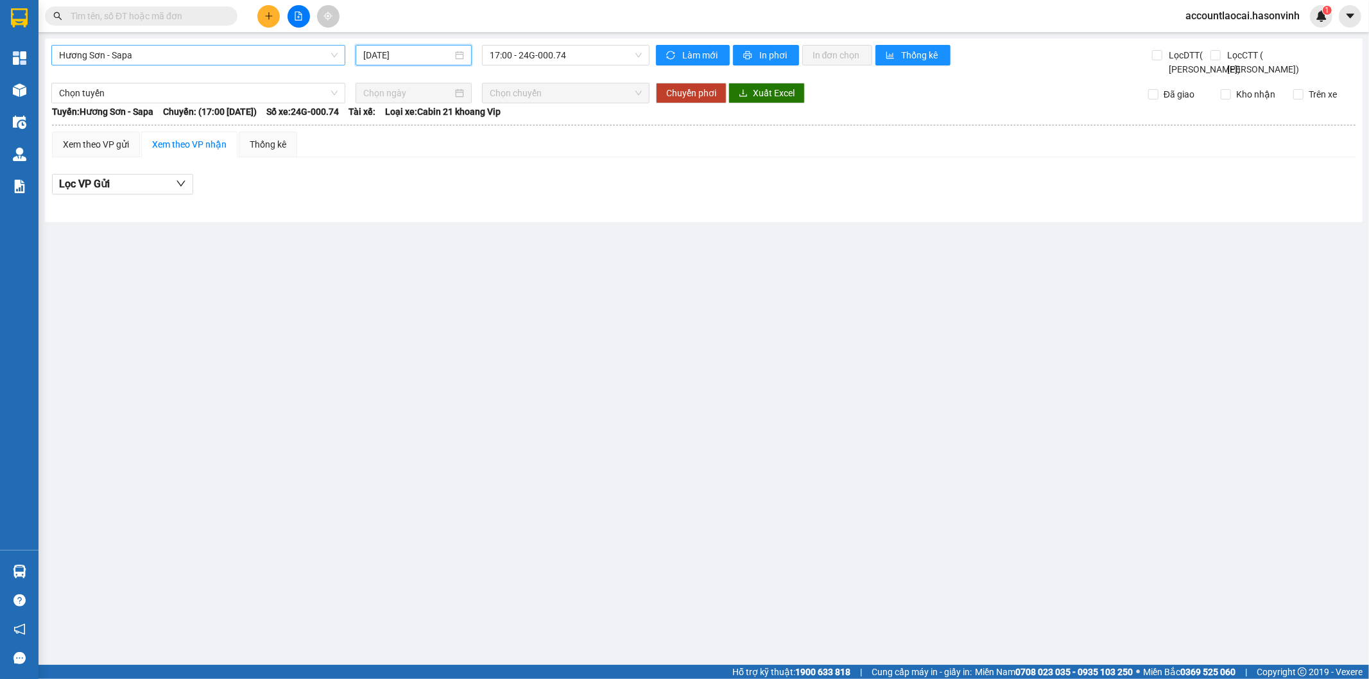
click at [189, 60] on span "Hương Sơn - Sapa" at bounding box center [198, 55] width 279 height 19
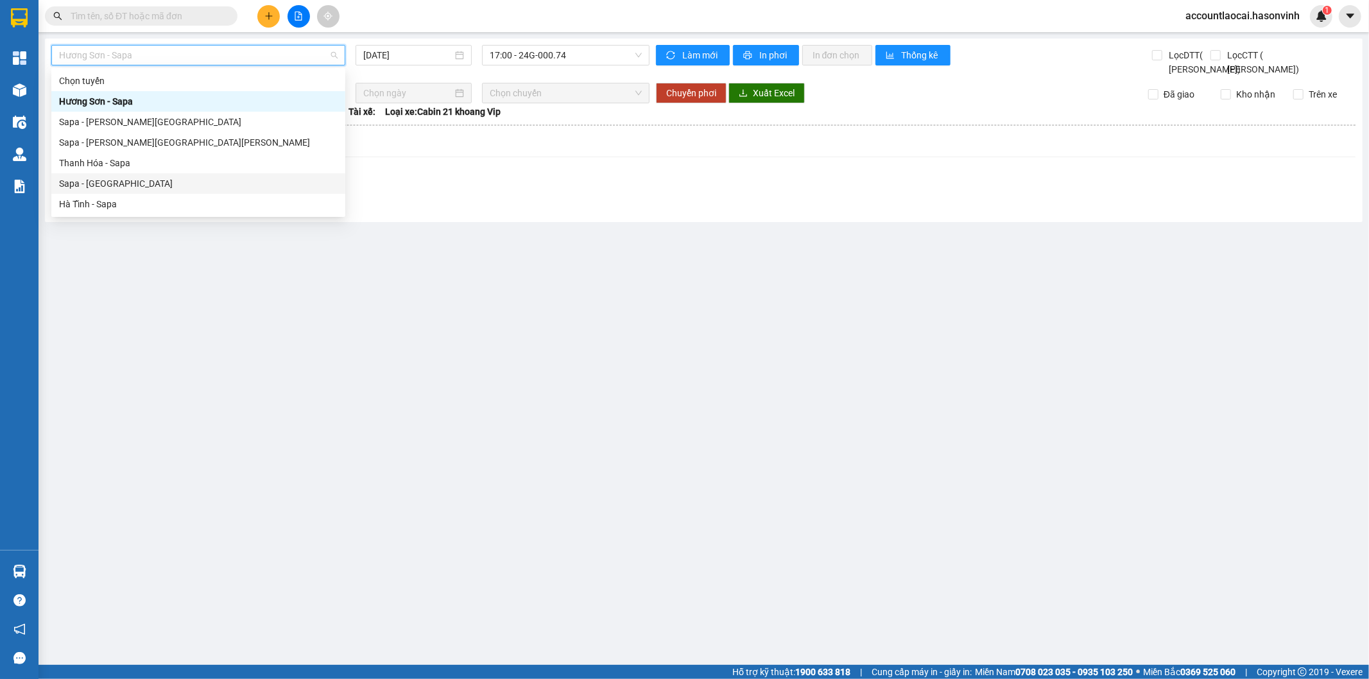
click at [77, 182] on div "Sapa - [GEOGRAPHIC_DATA]" at bounding box center [198, 184] width 279 height 14
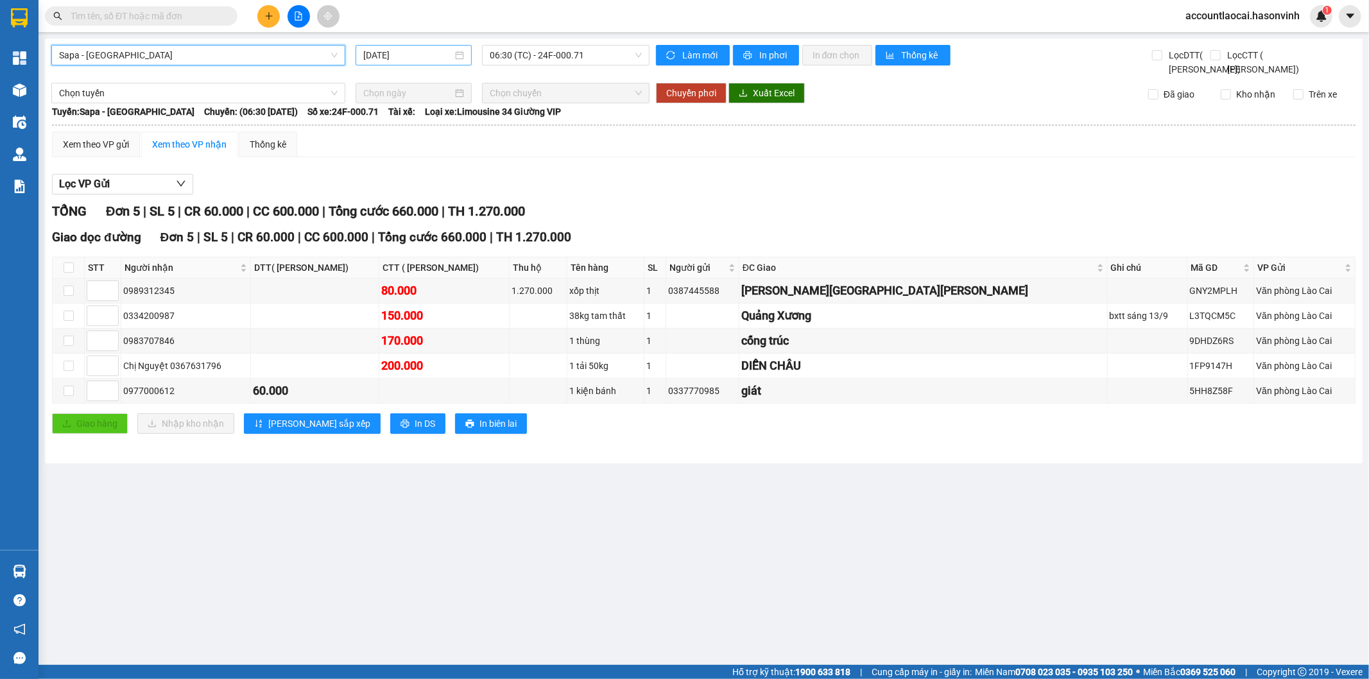
click at [424, 58] on input "[DATE]" at bounding box center [407, 55] width 89 height 14
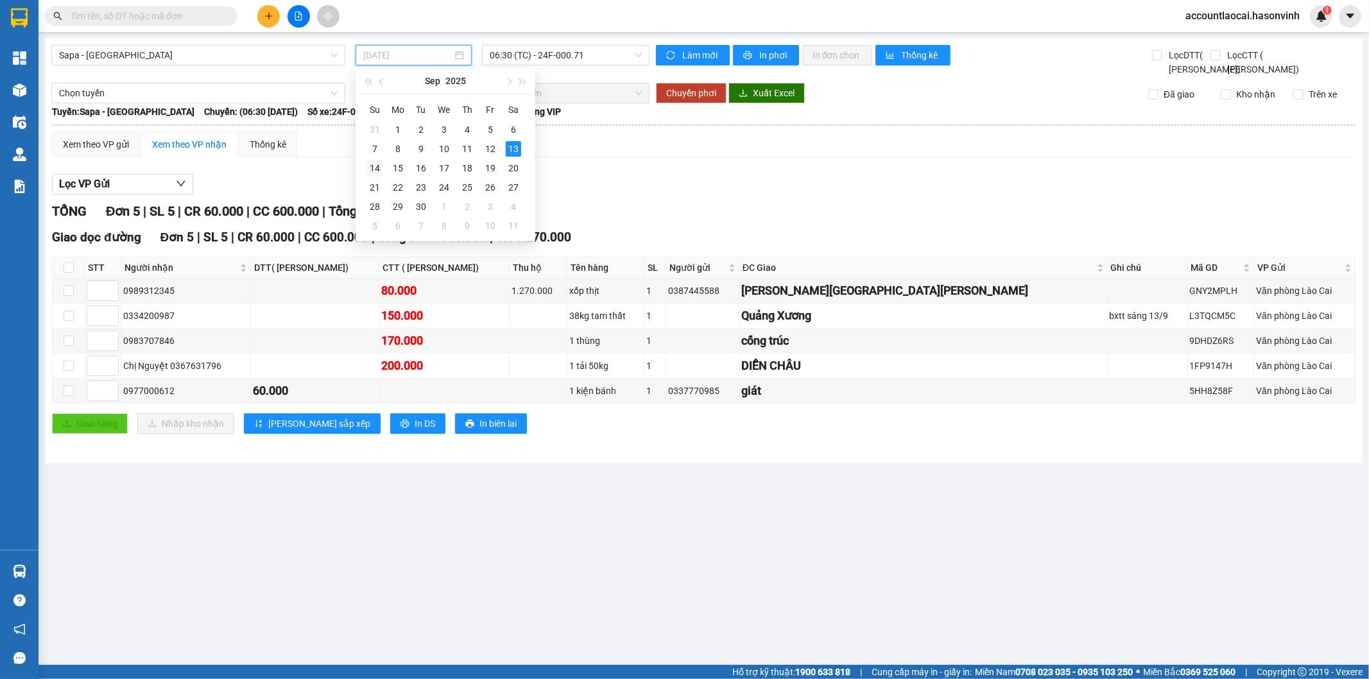
click at [379, 167] on div "14" at bounding box center [374, 167] width 15 height 15
type input "[DATE]"
